Goal: Task Accomplishment & Management: Manage account settings

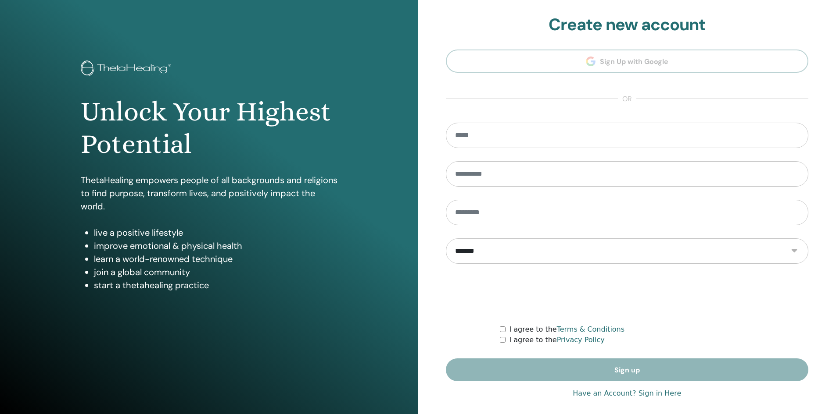
type input "**********"
click at [607, 395] on link "Have an Account? Sign in Here" at bounding box center [626, 394] width 108 height 11
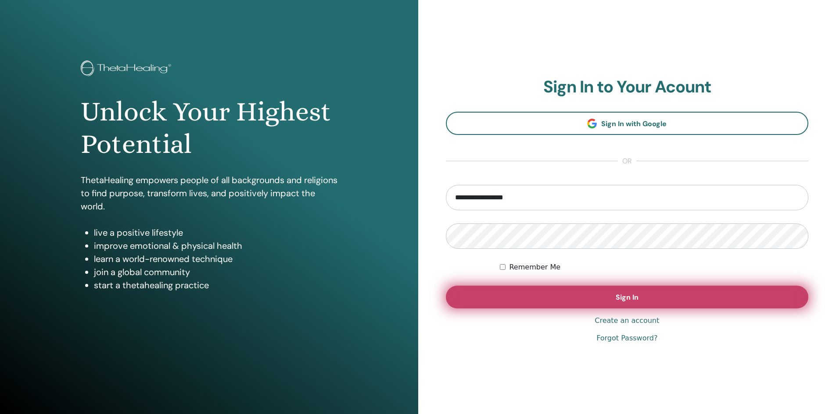
click at [616, 297] on span "Sign In" at bounding box center [626, 297] width 23 height 9
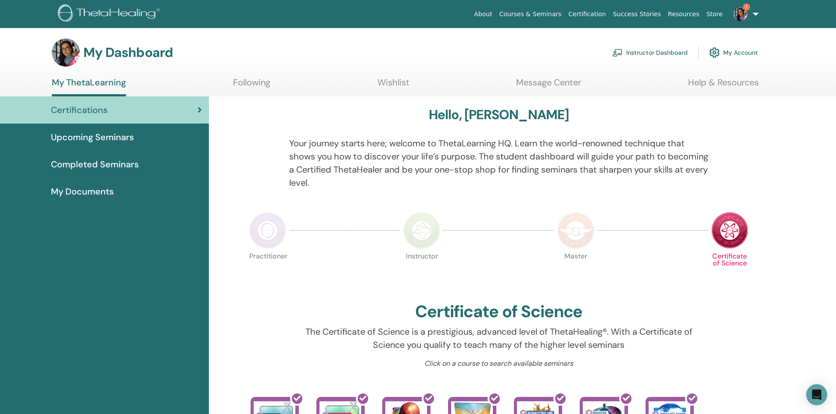
click at [632, 54] on link "Instructor Dashboard" at bounding box center [649, 52] width 75 height 19
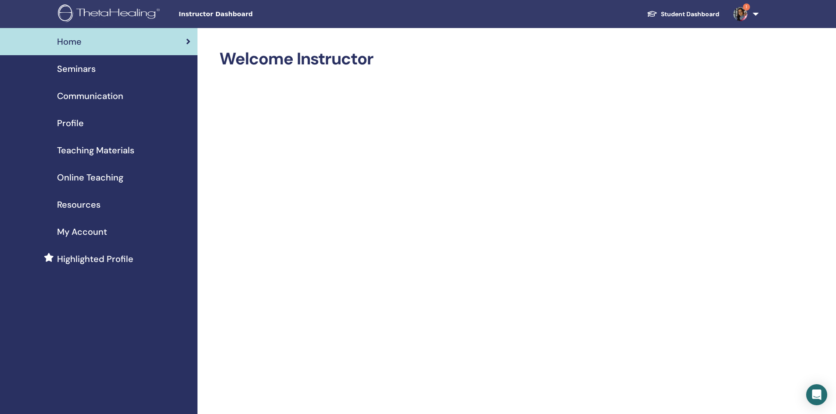
click at [71, 67] on span "Seminars" at bounding box center [76, 68] width 39 height 13
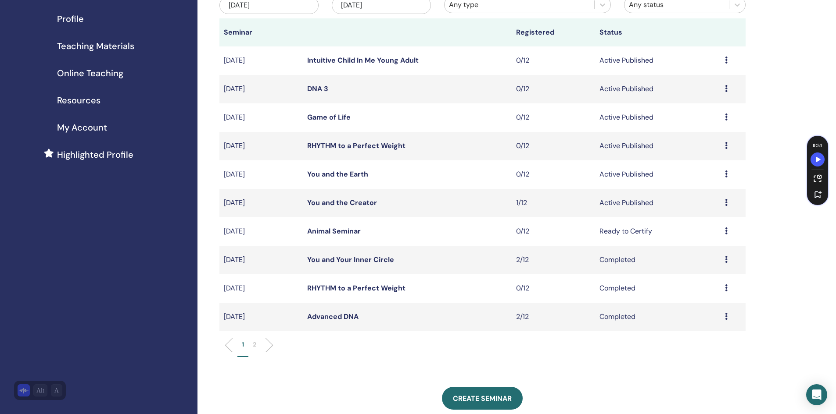
scroll to position [99, 0]
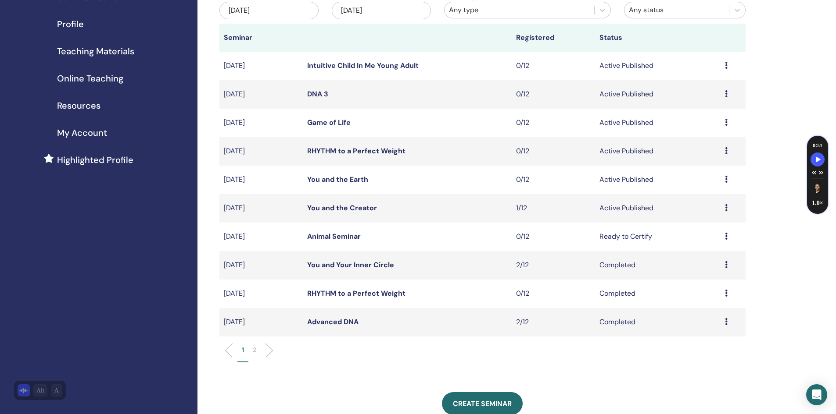
click at [326, 238] on link "Animal Seminar" at bounding box center [334, 236] width 54 height 9
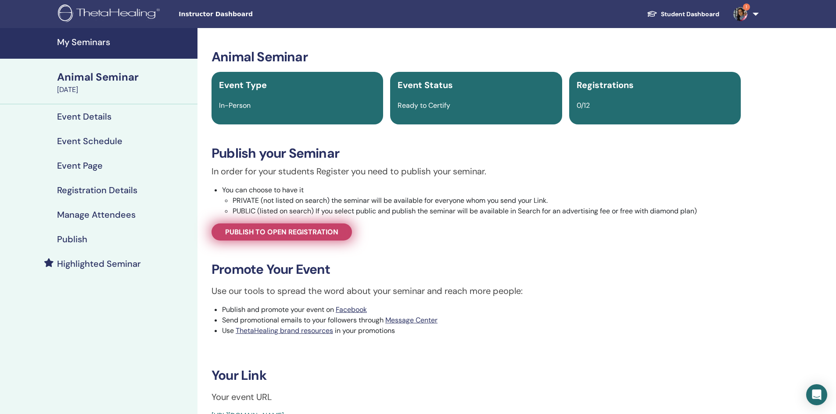
click at [325, 234] on span "Publish to open registration" at bounding box center [281, 232] width 113 height 9
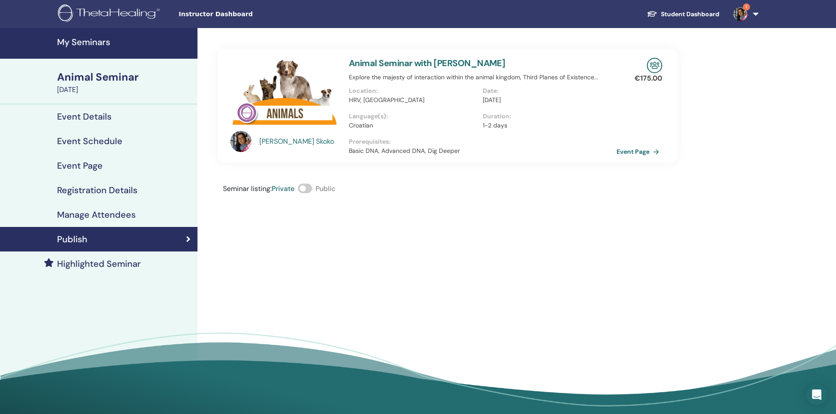
click at [89, 137] on h4 "Event Schedule" at bounding box center [89, 141] width 65 height 11
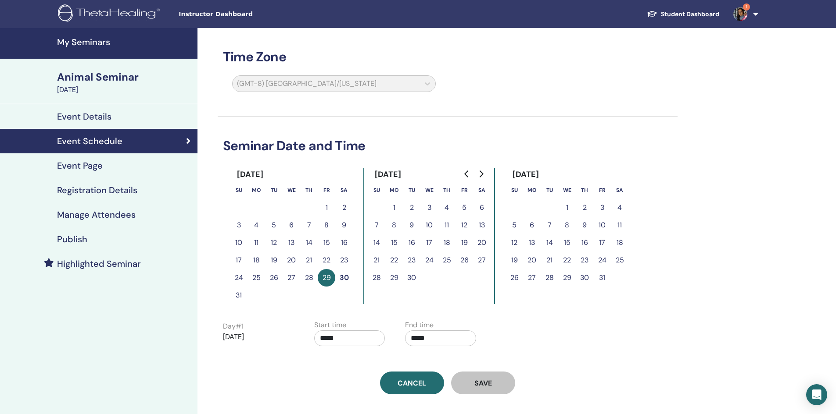
click at [84, 164] on h4 "Event Page" at bounding box center [80, 166] width 46 height 11
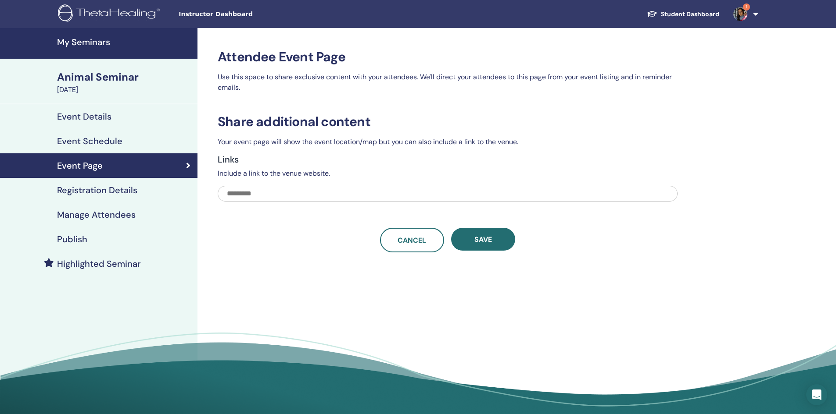
click at [79, 189] on h4 "Registration Details" at bounding box center [97, 190] width 80 height 11
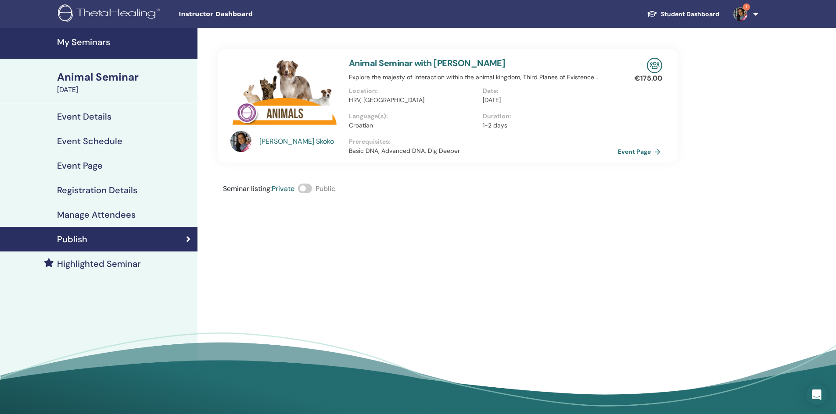
click at [650, 149] on link "Event Page" at bounding box center [641, 151] width 46 height 13
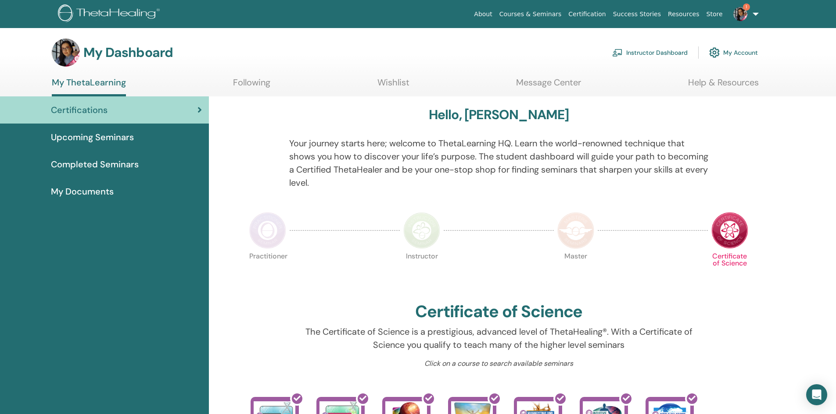
click at [651, 54] on link "Instructor Dashboard" at bounding box center [649, 52] width 75 height 19
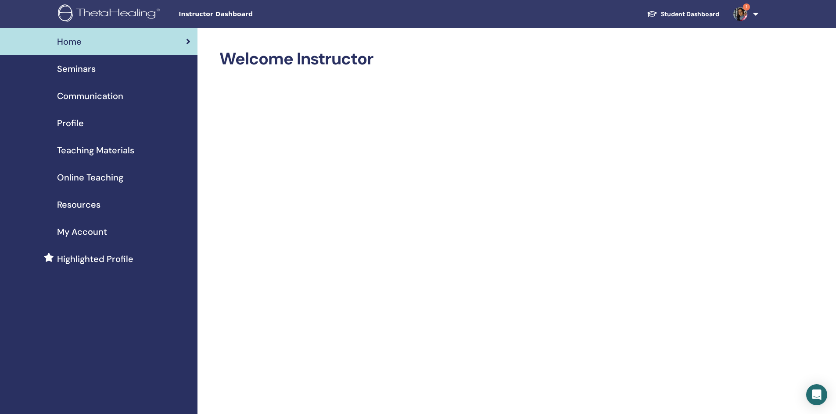
click at [80, 68] on span "Seminars" at bounding box center [76, 68] width 39 height 13
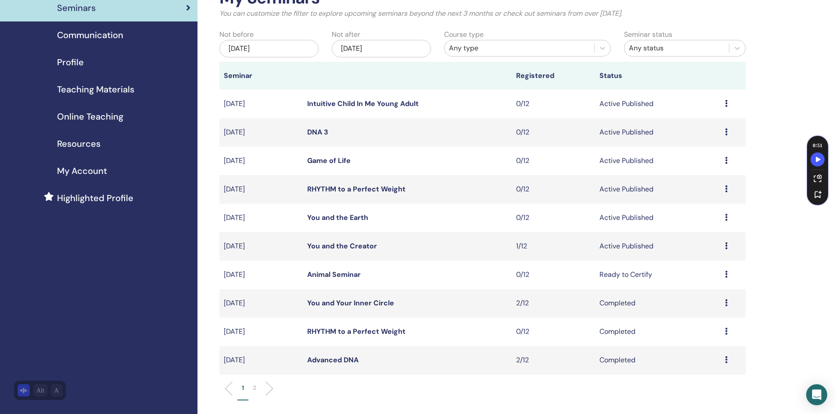
scroll to position [87, 0]
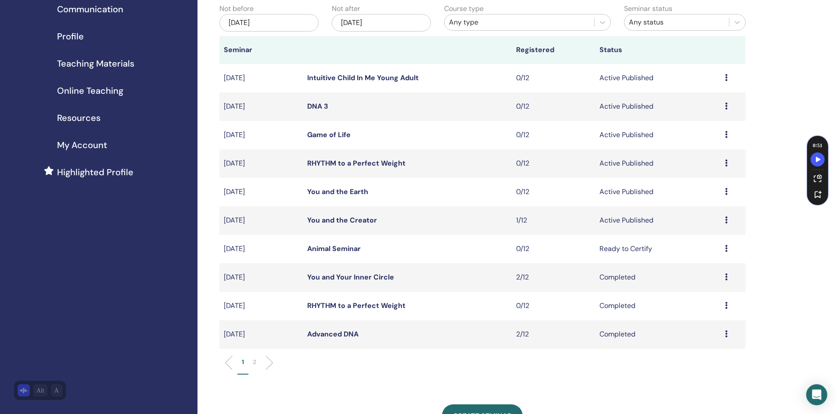
click at [349, 221] on link "You and the Creator" at bounding box center [342, 220] width 70 height 9
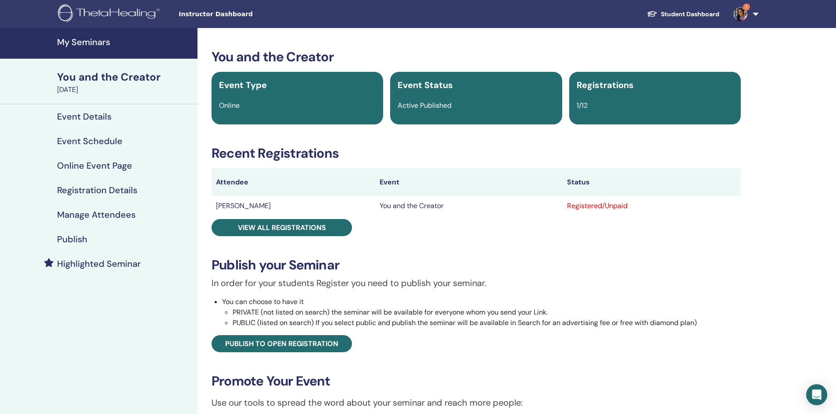
click at [89, 188] on h4 "Registration Details" at bounding box center [97, 190] width 80 height 11
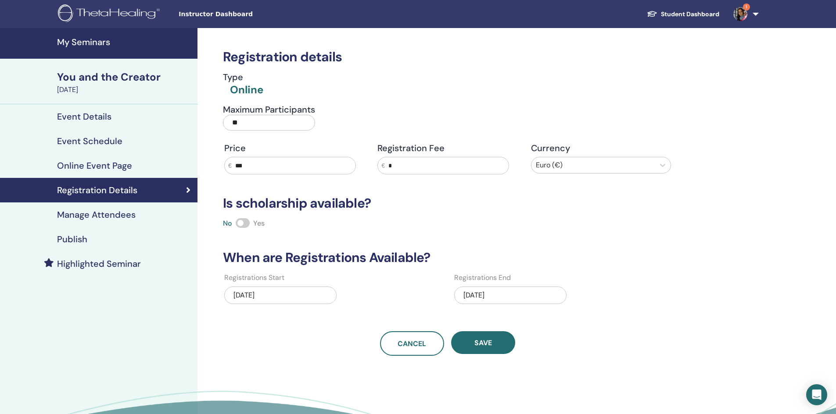
click at [496, 294] on div "[DATE]" at bounding box center [510, 296] width 112 height 18
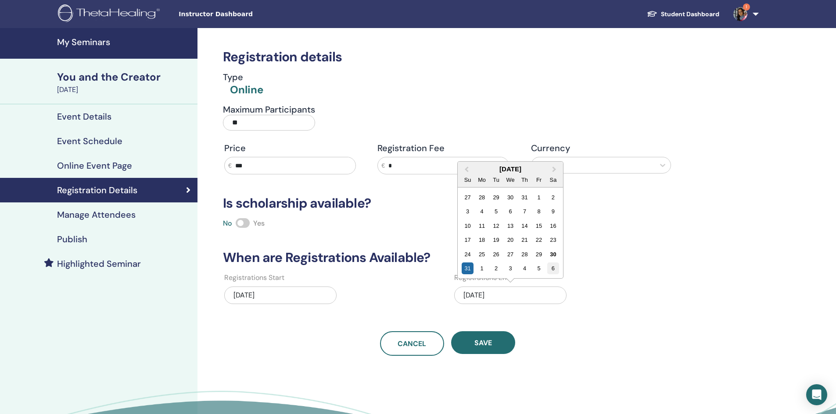
click at [553, 266] on div "6" at bounding box center [553, 269] width 12 height 12
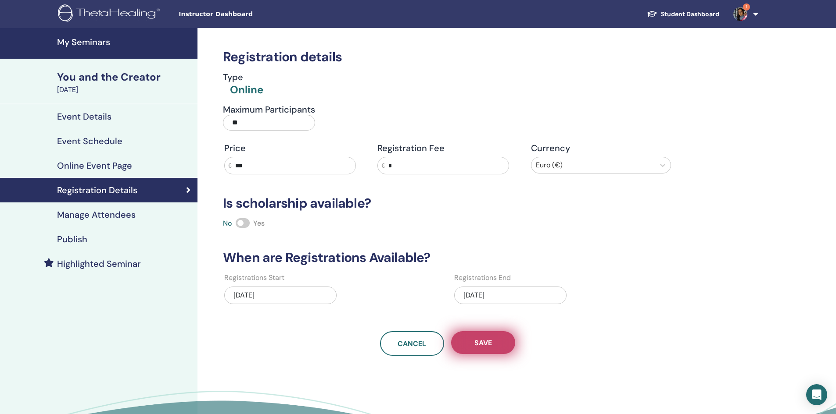
click at [488, 340] on span "Save" at bounding box center [483, 343] width 18 height 9
click at [491, 338] on button "Save" at bounding box center [483, 343] width 64 height 23
click at [99, 212] on h4 "Manage Attendees" at bounding box center [96, 215] width 79 height 11
